Goal: Task Accomplishment & Management: Complete application form

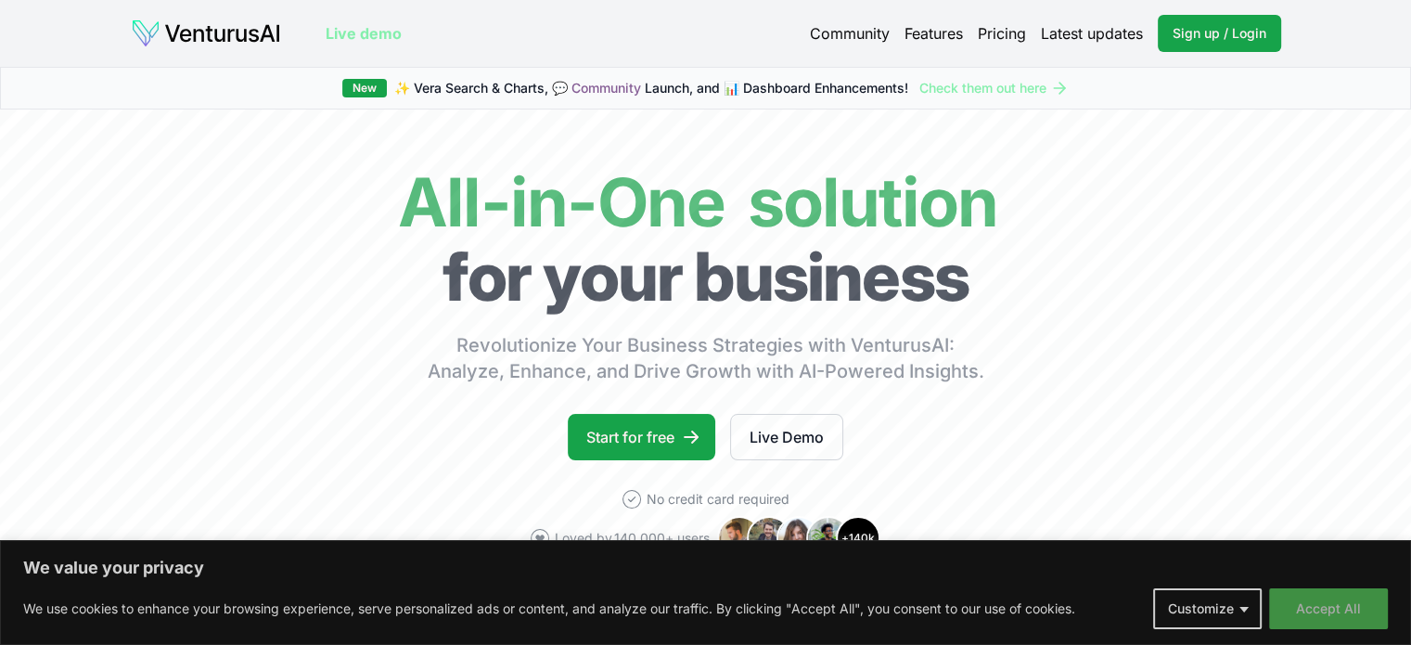
click at [1306, 599] on button "Accept All" at bounding box center [1328, 608] width 119 height 41
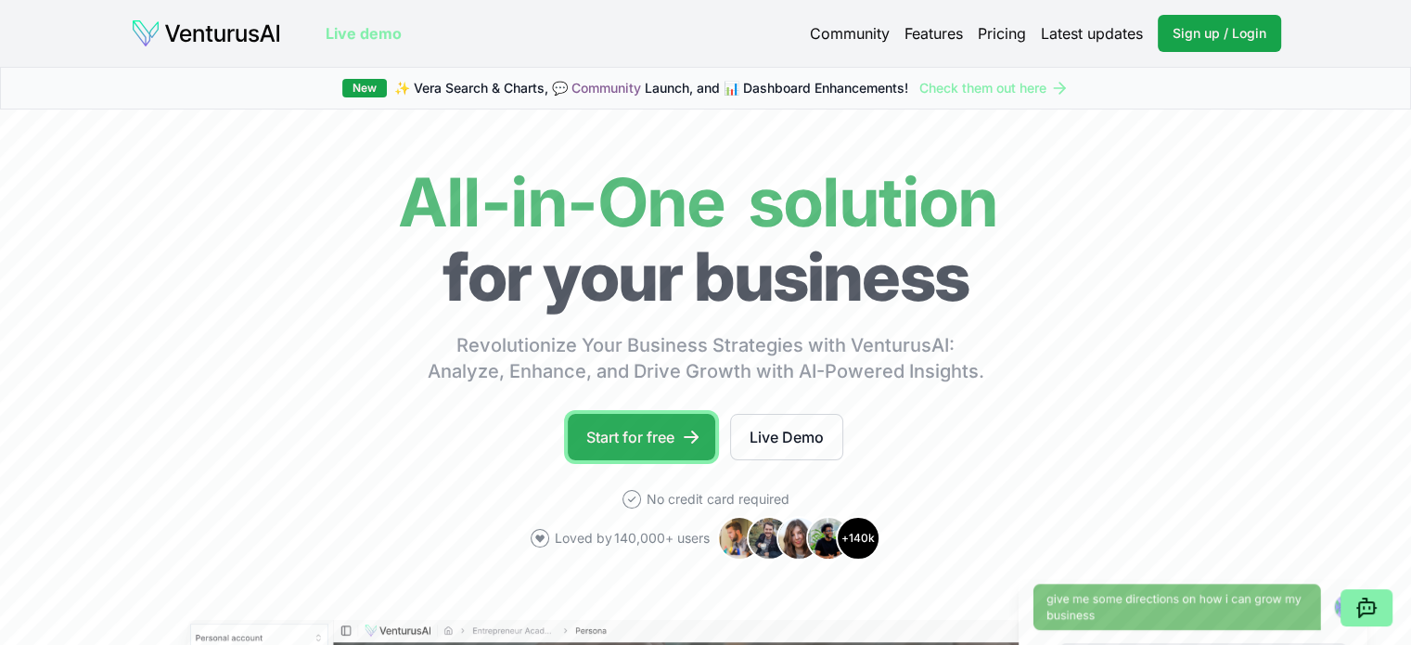
click at [618, 439] on link "Start for free" at bounding box center [642, 437] width 148 height 46
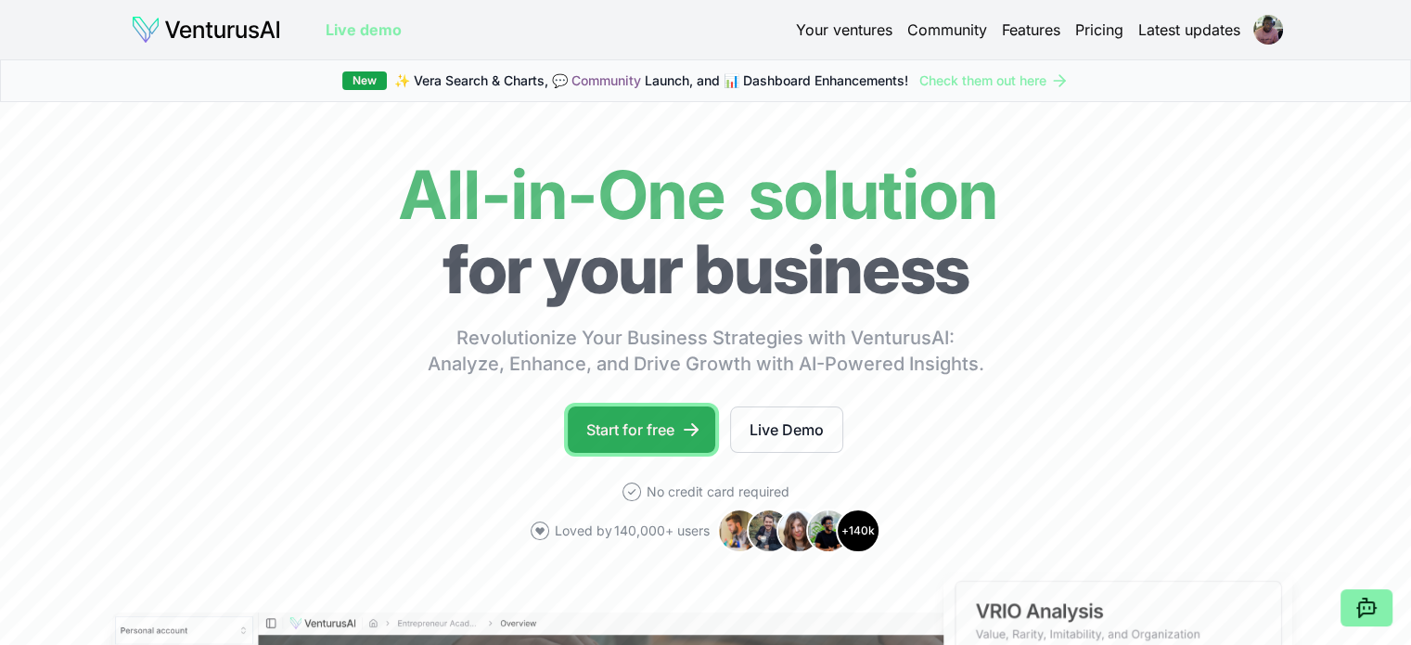
click at [597, 424] on link "Start for free" at bounding box center [642, 429] width 148 height 46
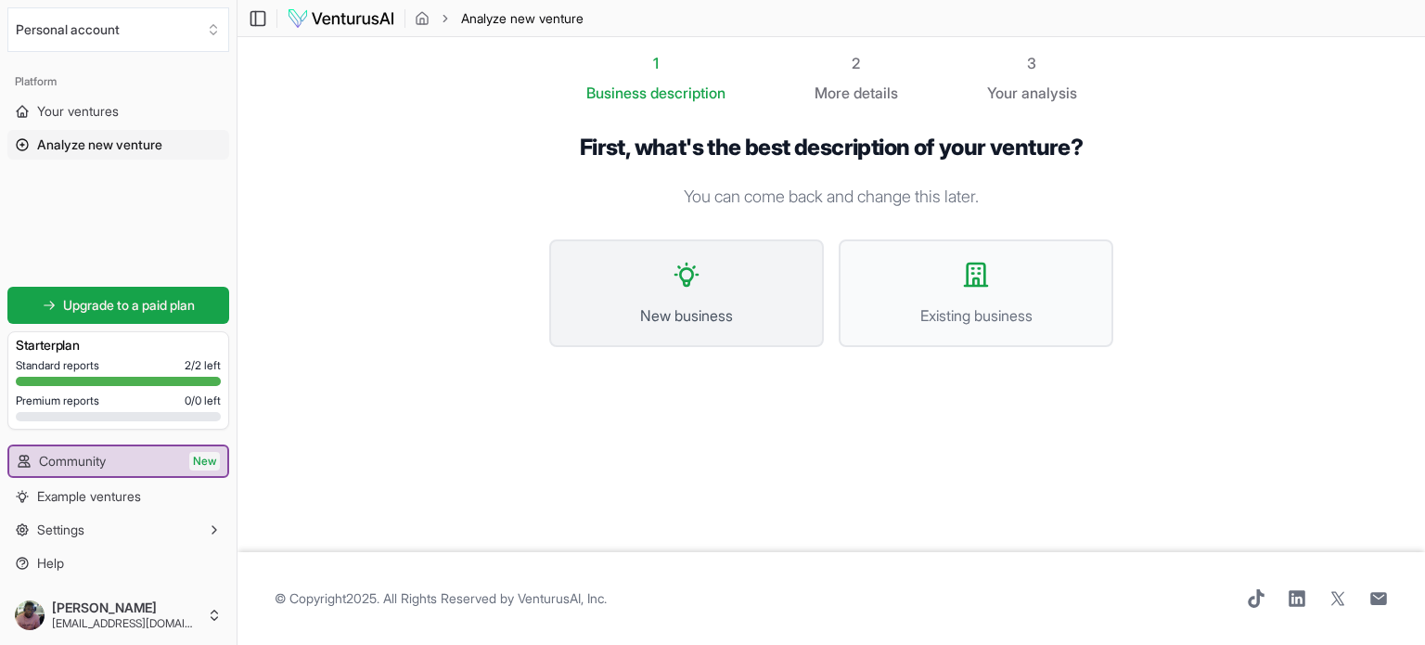
click at [644, 283] on button "New business" at bounding box center [686, 293] width 275 height 108
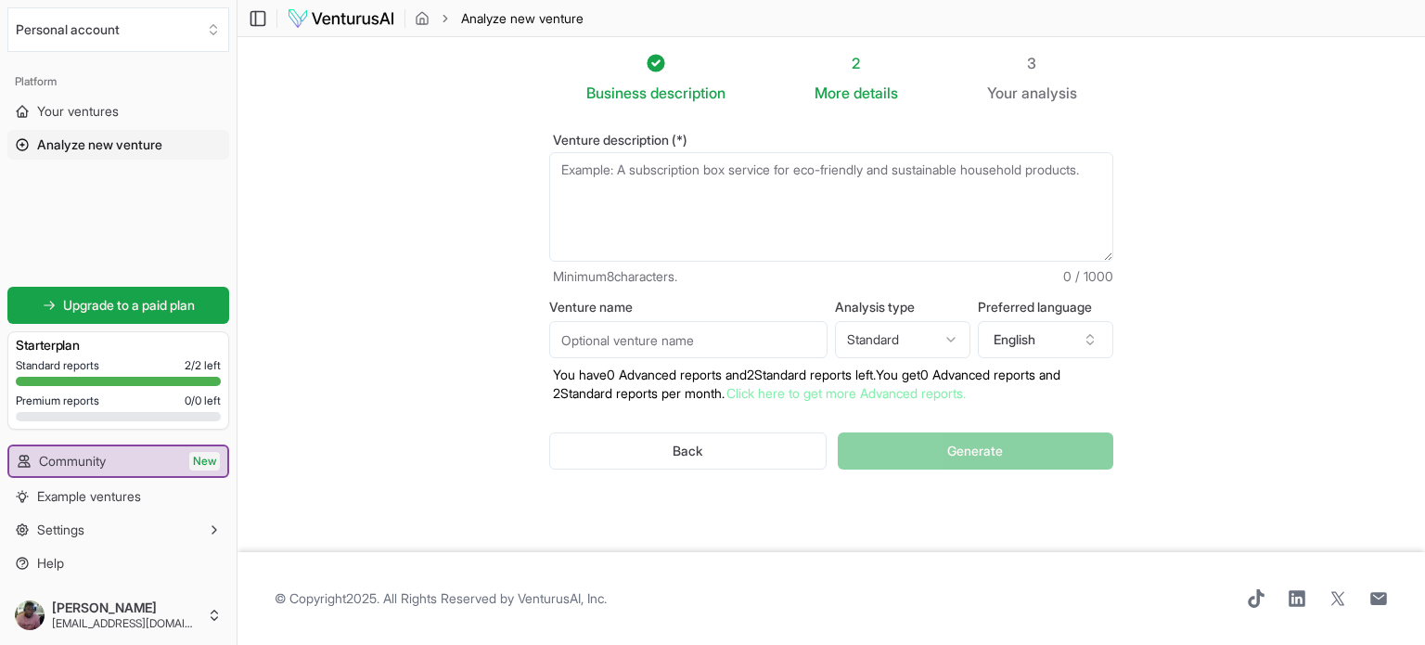
click at [770, 333] on input "Venture name" at bounding box center [688, 339] width 278 height 37
type input "Imperiumlabs"
click at [907, 348] on html "We value your privacy We use cookies to enhance your browsing experience, serve…" at bounding box center [712, 322] width 1425 height 645
select select "advanced"
click at [662, 191] on textarea "Venture description (*)" at bounding box center [831, 206] width 564 height 109
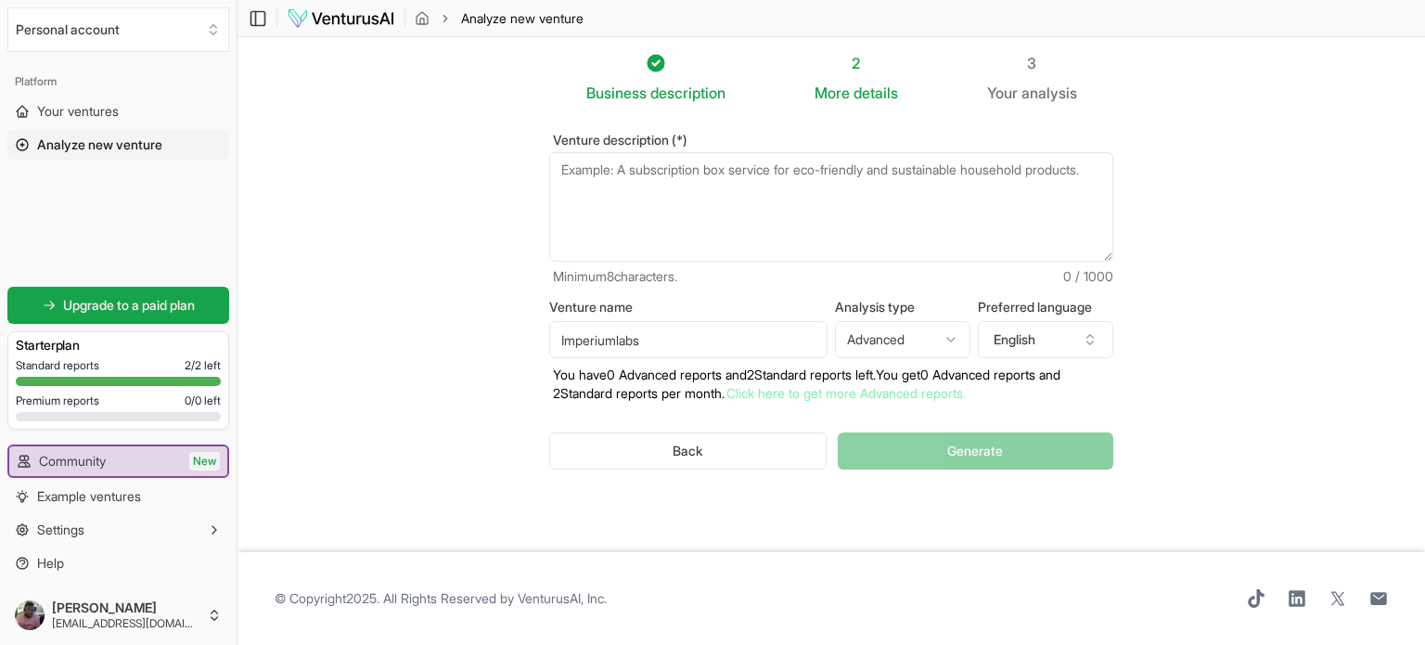
paste textarea "Caerium represents a transformative AI-powered airline management system that p…"
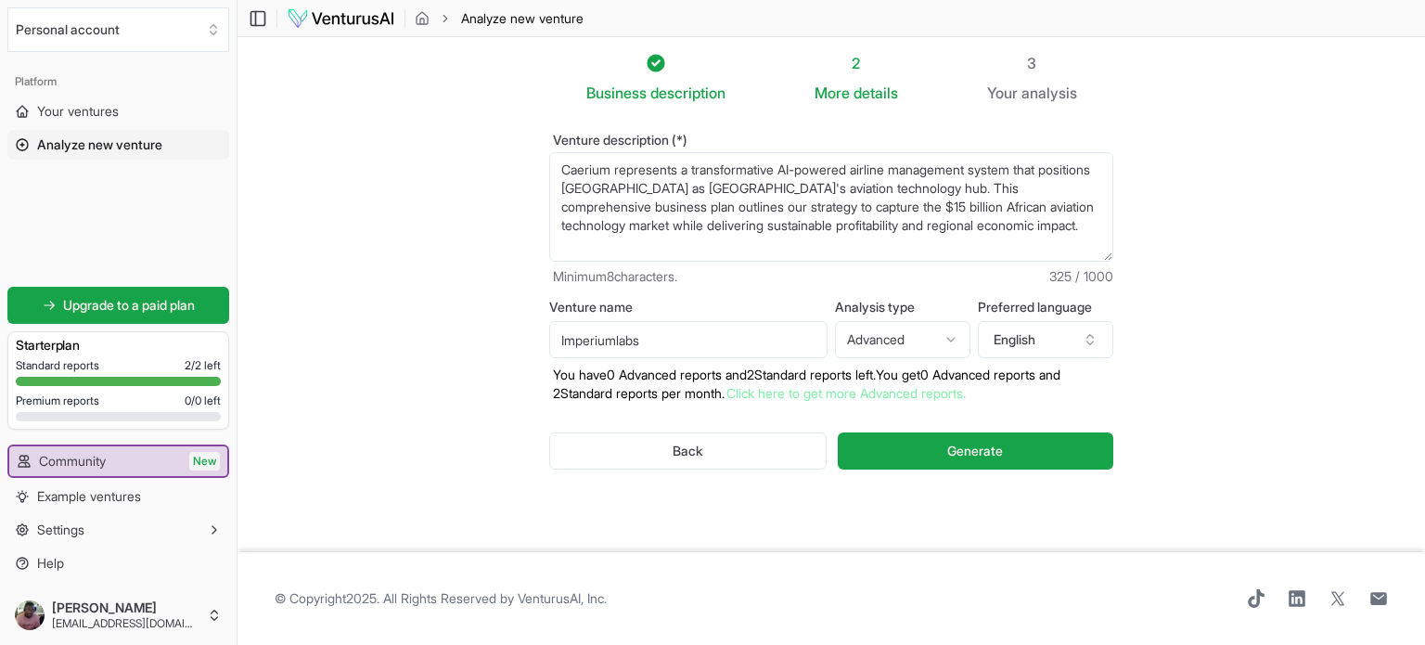
click at [557, 169] on textarea "Caerium represents a transformative AI-powered airline management system that p…" at bounding box center [831, 206] width 564 height 109
type textarea "Imperiumlabs' Caerium represents a transformative AI-powered airline management…"
click at [939, 455] on button "Generate" at bounding box center [976, 450] width 276 height 37
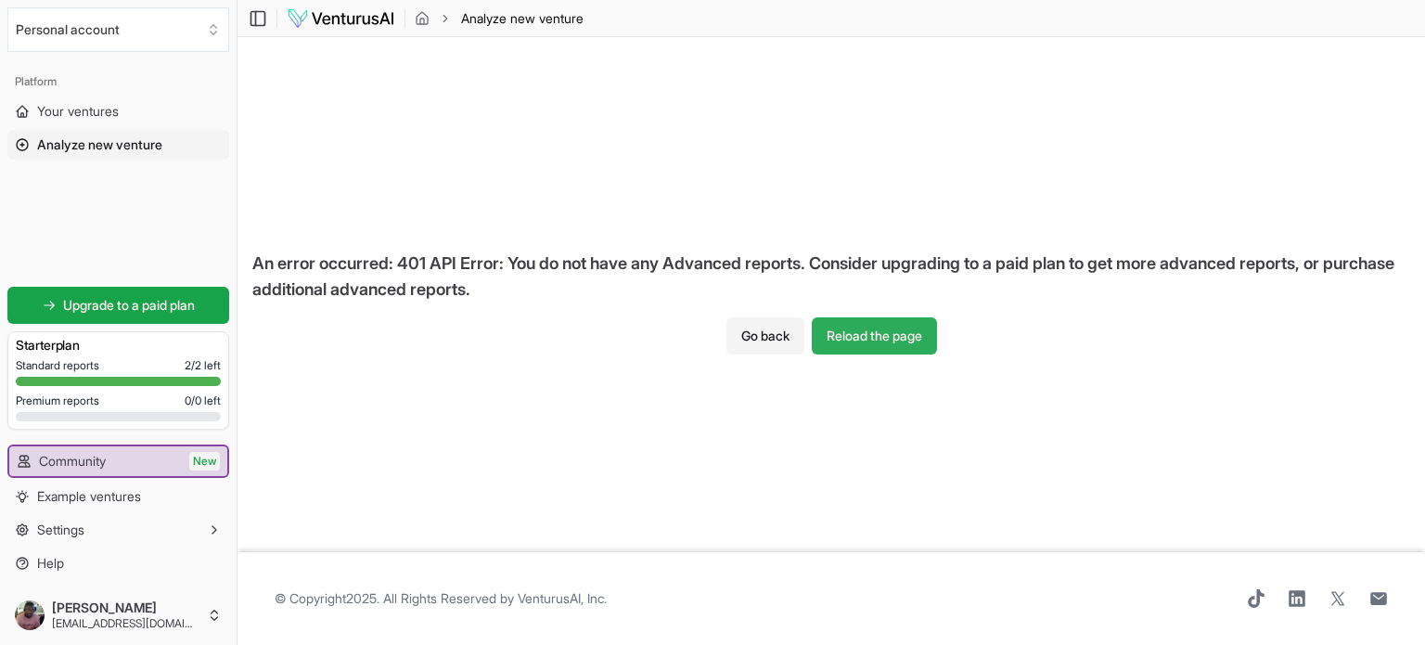
click at [862, 329] on button "Reload the page" at bounding box center [874, 335] width 125 height 37
